Goal: Transaction & Acquisition: Purchase product/service

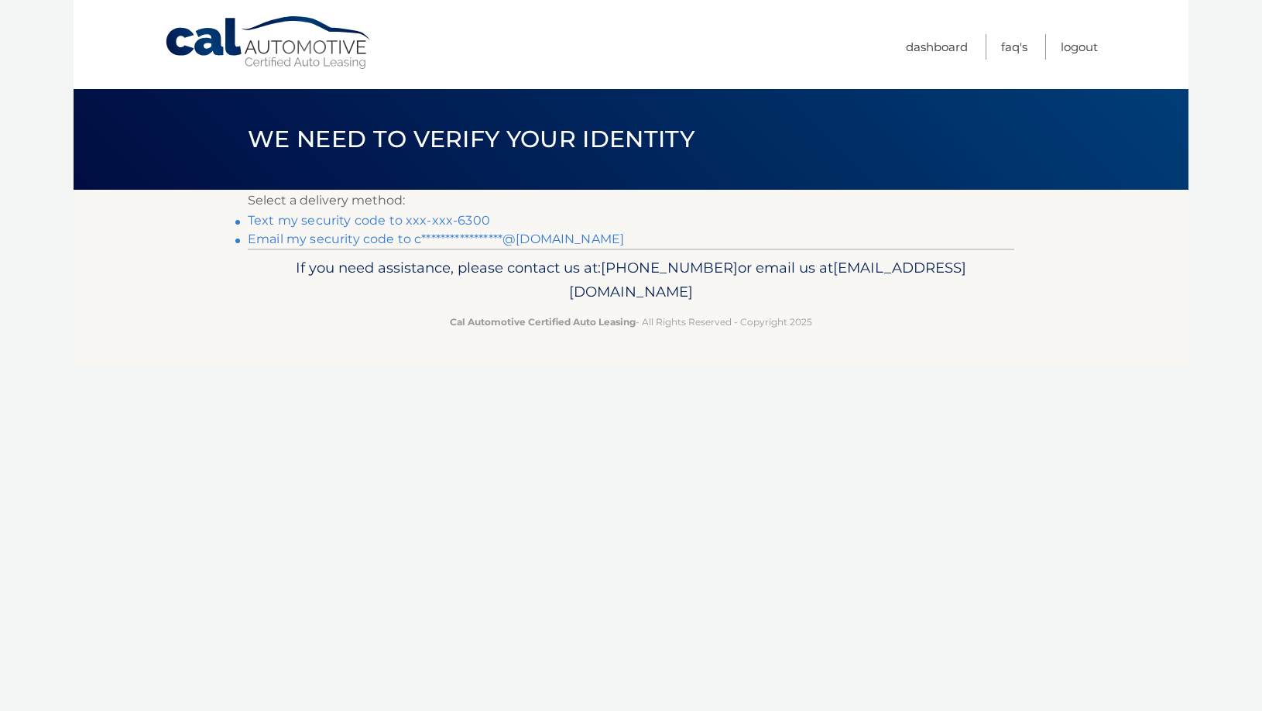
click at [403, 221] on link "Text my security code to xxx-xxx-6300" at bounding box center [369, 220] width 242 height 15
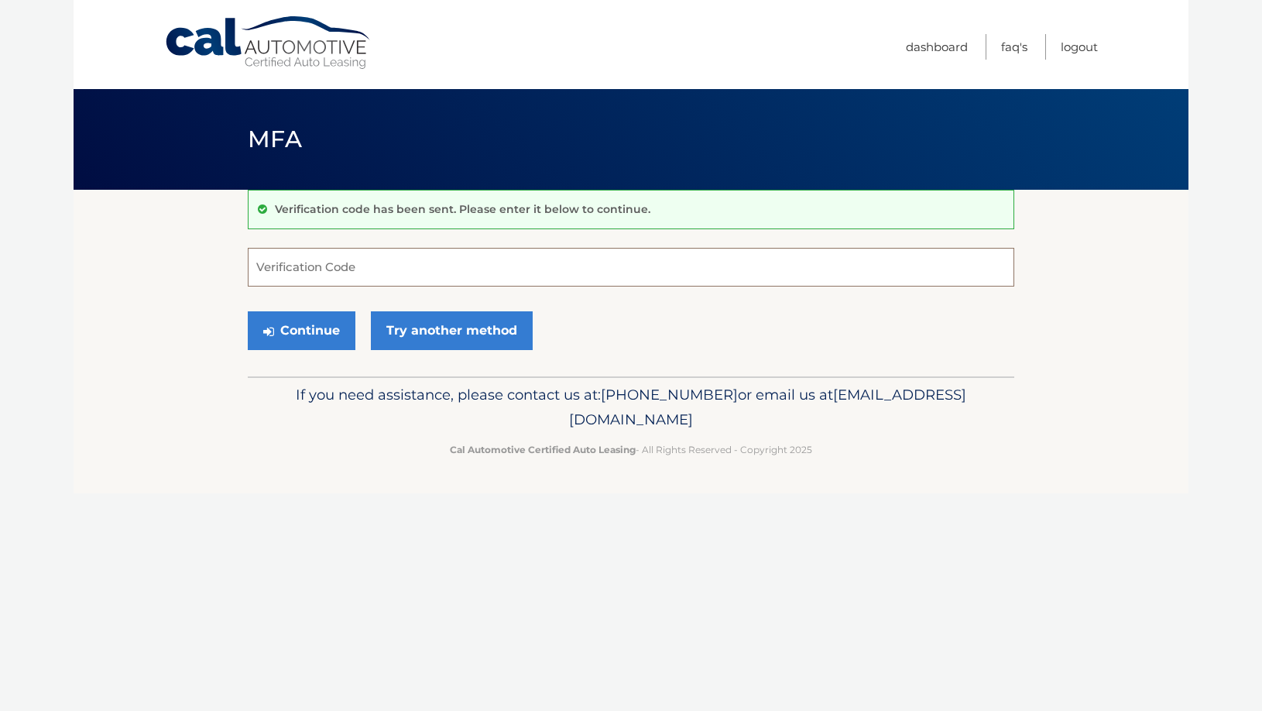
click at [371, 271] on input "Verification Code" at bounding box center [631, 267] width 766 height 39
type input "284932"
click at [248, 311] on button "Continue" at bounding box center [302, 330] width 108 height 39
click at [285, 327] on button "Continue" at bounding box center [302, 330] width 108 height 39
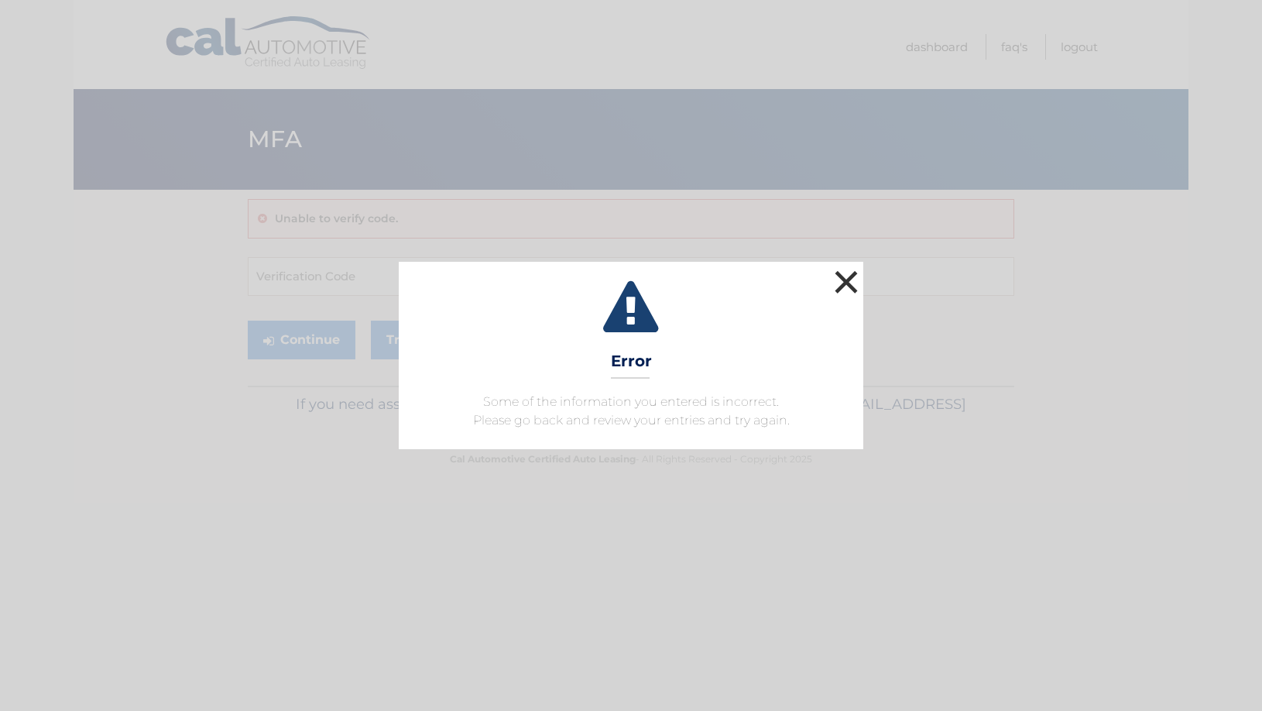
click at [847, 281] on button "×" at bounding box center [846, 281] width 31 height 31
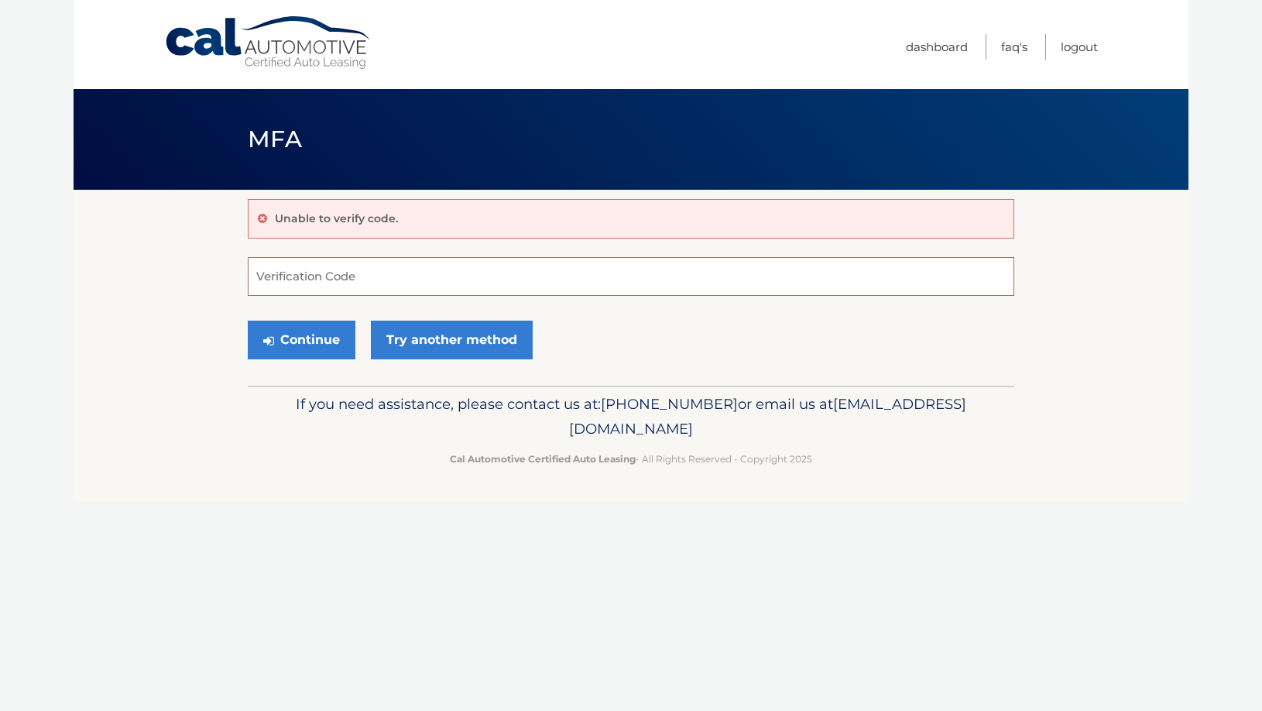
click at [484, 287] on input "Verification Code" at bounding box center [631, 276] width 766 height 39
click at [464, 340] on link "Try another method" at bounding box center [452, 339] width 162 height 39
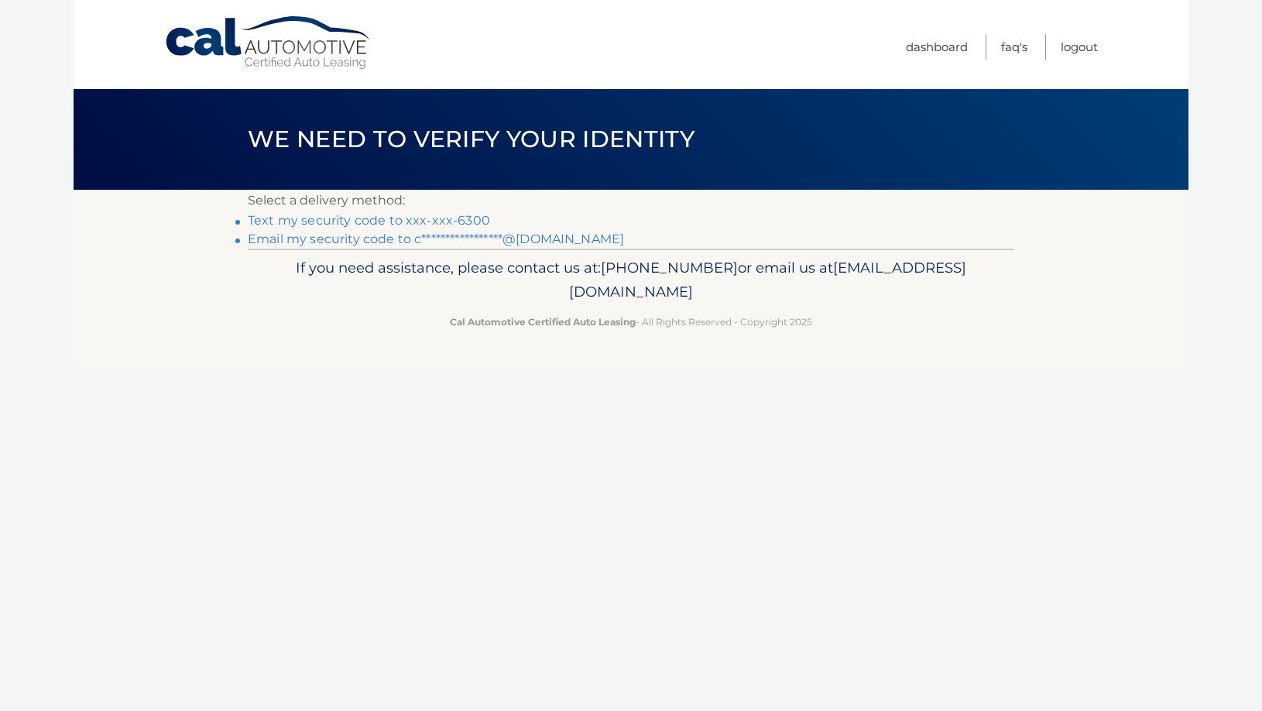
click at [421, 221] on link "Text my security code to xxx-xxx-6300" at bounding box center [369, 220] width 242 height 15
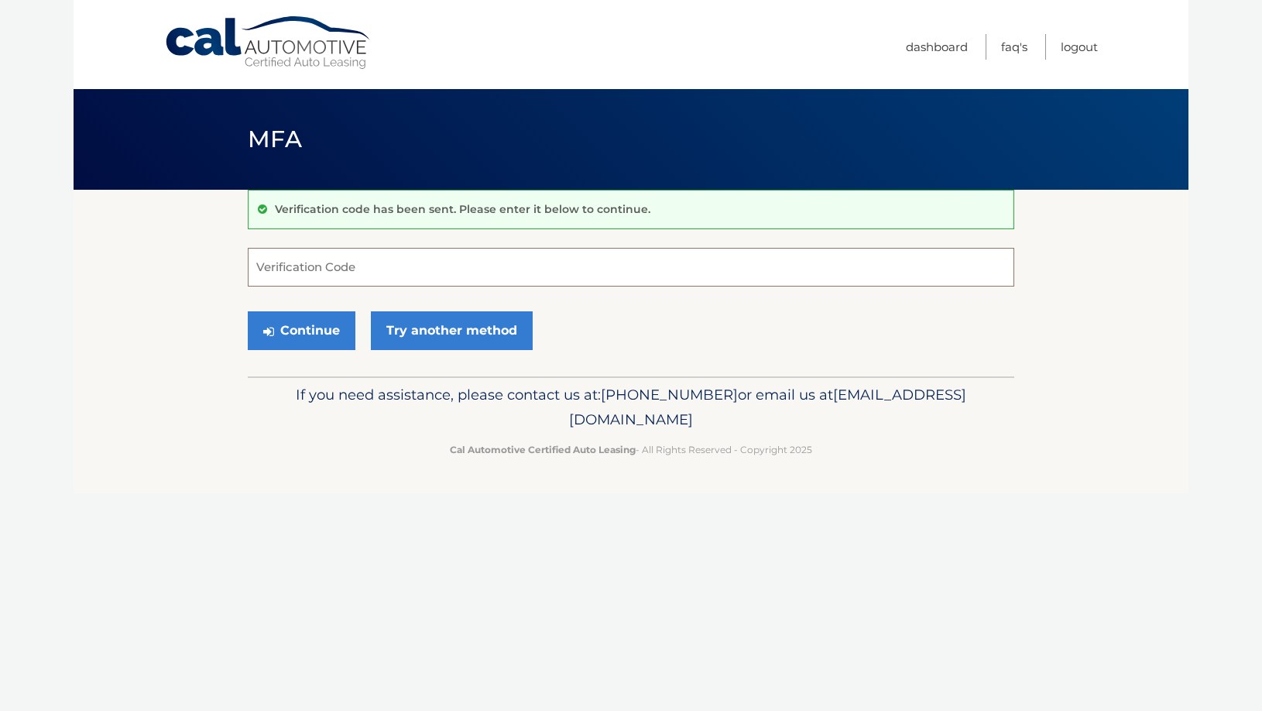
click at [333, 270] on input "Verification Code" at bounding box center [631, 267] width 766 height 39
type input "382657"
click at [335, 333] on button "Continue" at bounding box center [302, 330] width 108 height 39
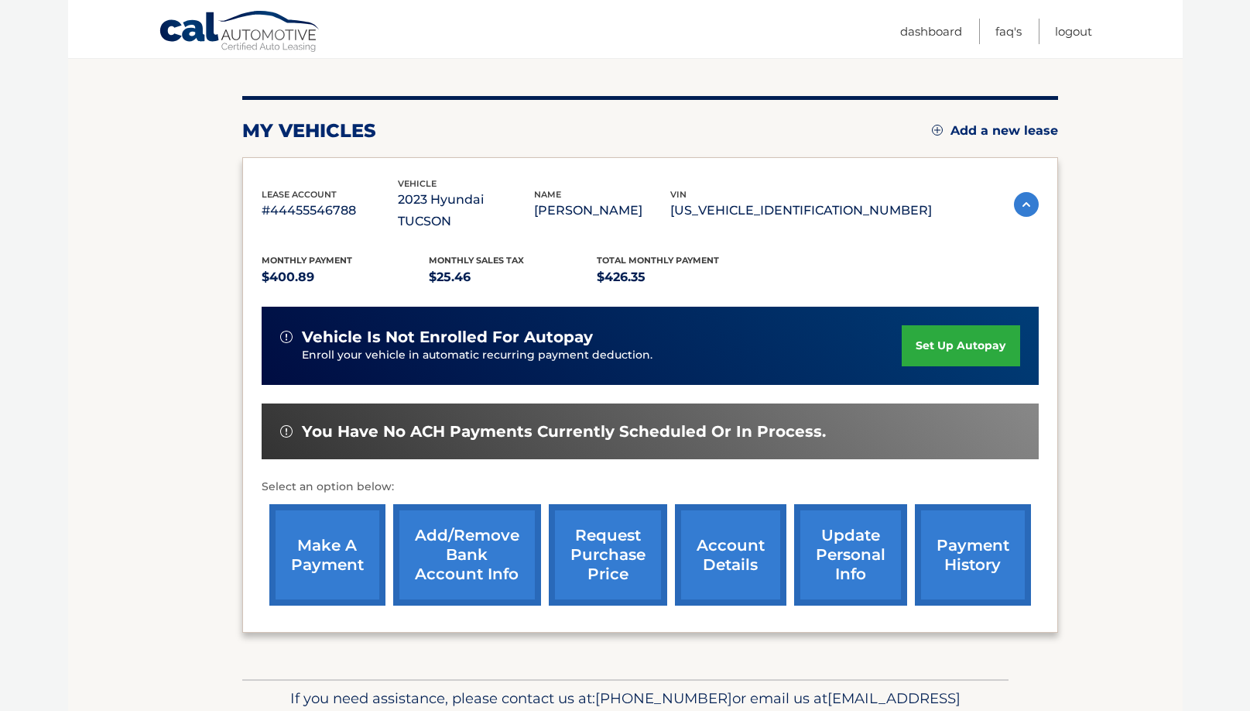
scroll to position [228, 0]
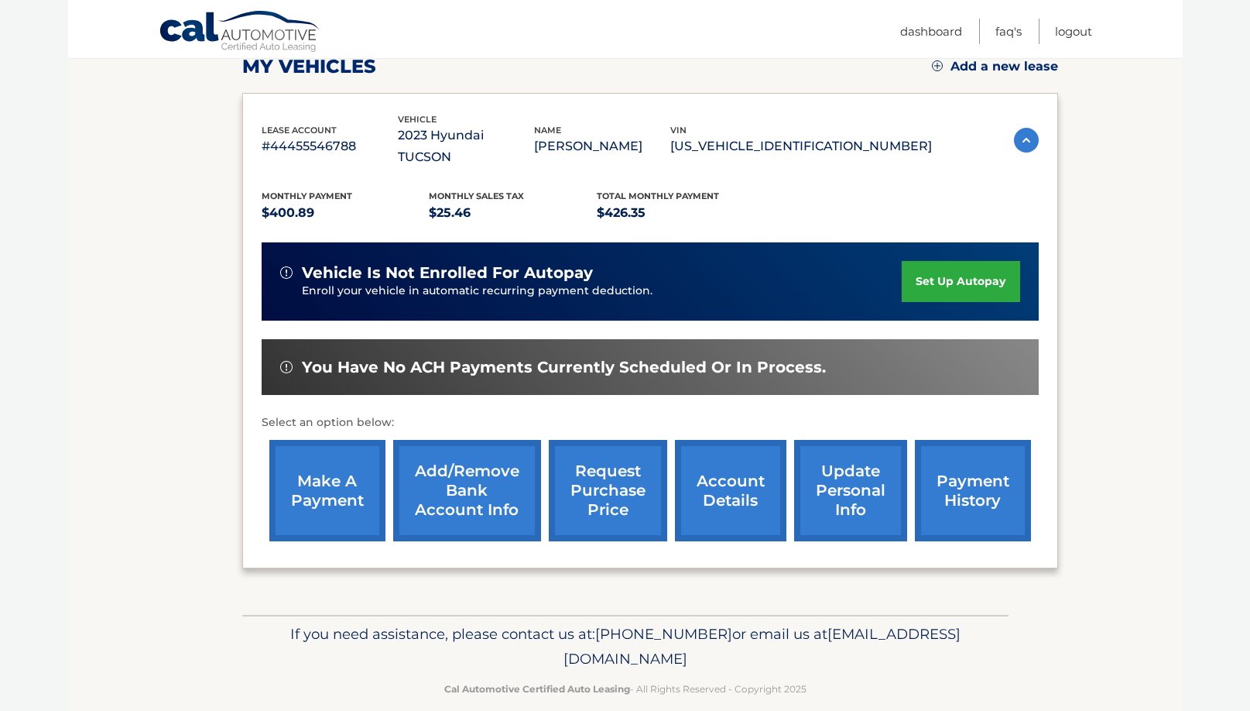
click at [359, 473] on link "make a payment" at bounding box center [327, 490] width 116 height 101
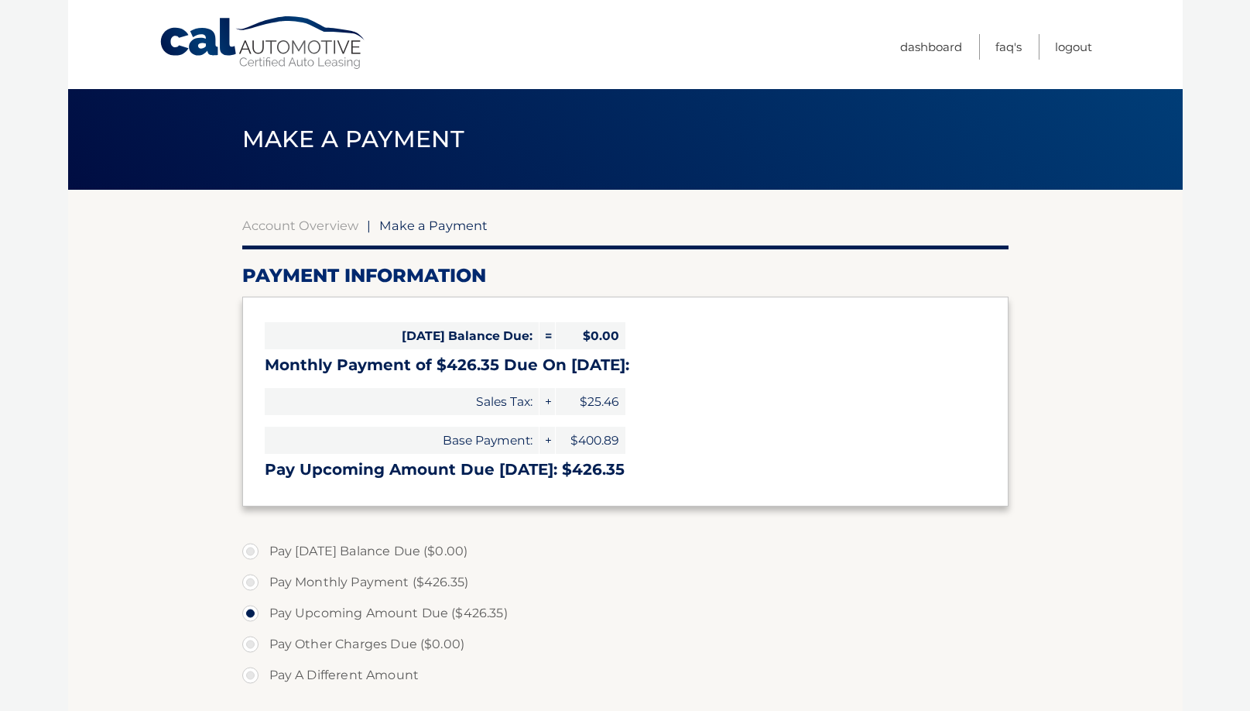
select select "MzZhOWVlZjUtNWUzYy00N2ViLTlkOTUtMjg0OWRiMzMxMjFm"
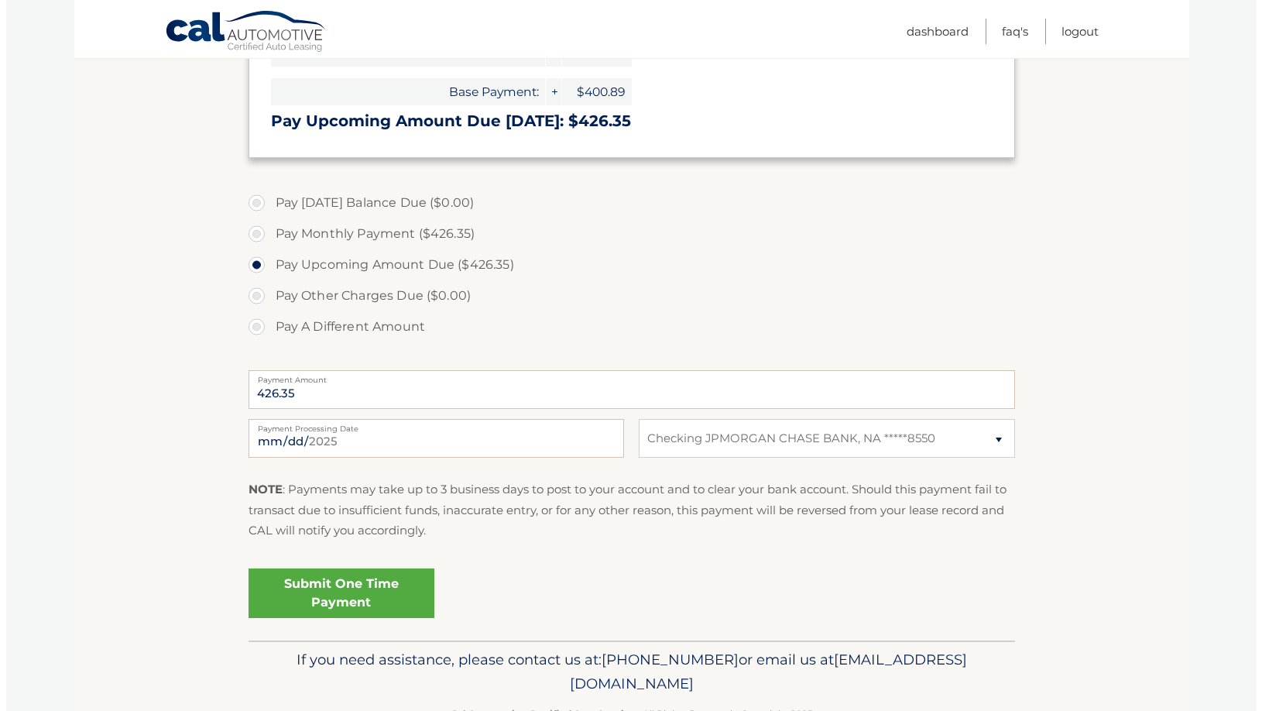
scroll to position [364, 0]
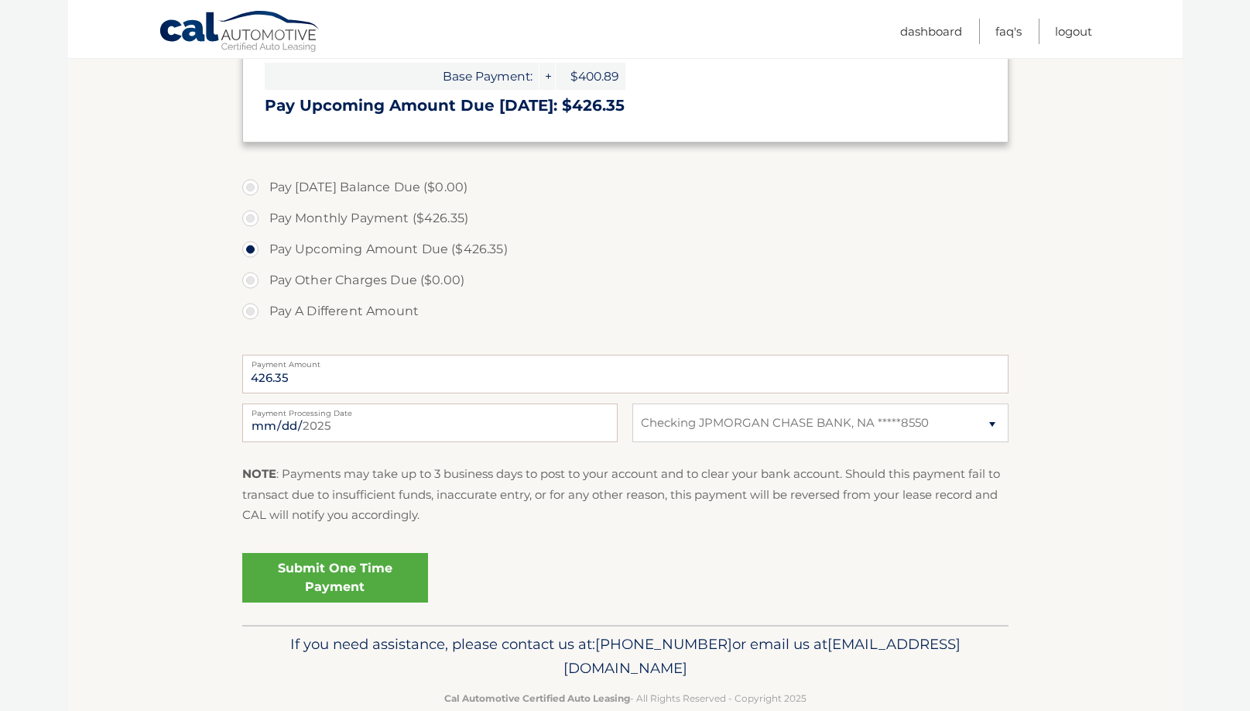
click at [338, 595] on link "Submit One Time Payment" at bounding box center [335, 578] width 186 height 50
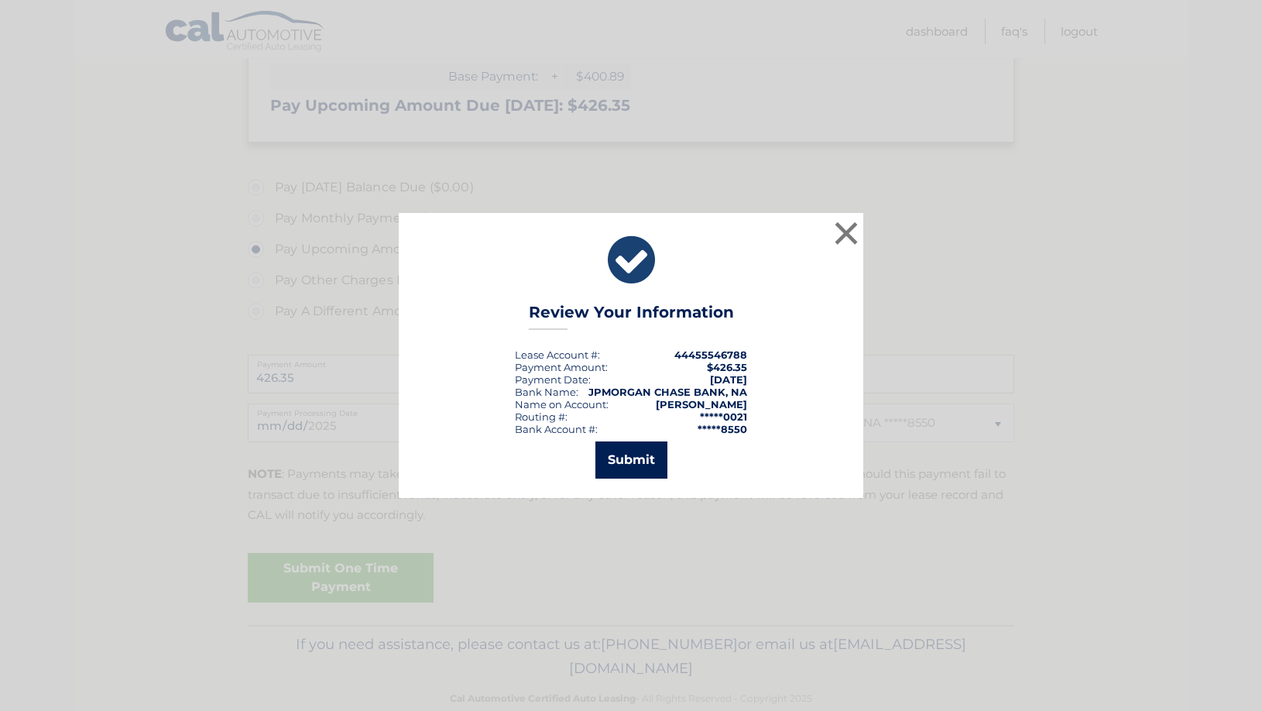
click at [622, 458] on button "Submit" at bounding box center [631, 459] width 72 height 37
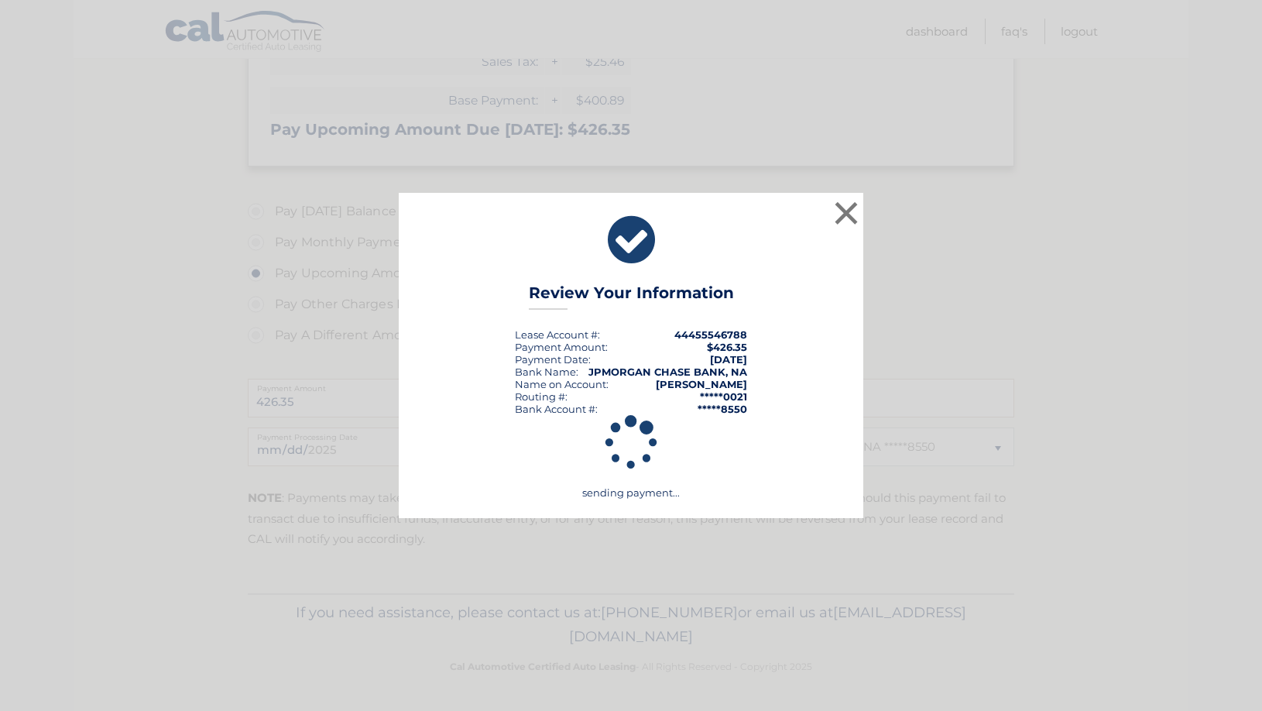
scroll to position [340, 0]
